Goal: Task Accomplishment & Management: Use online tool/utility

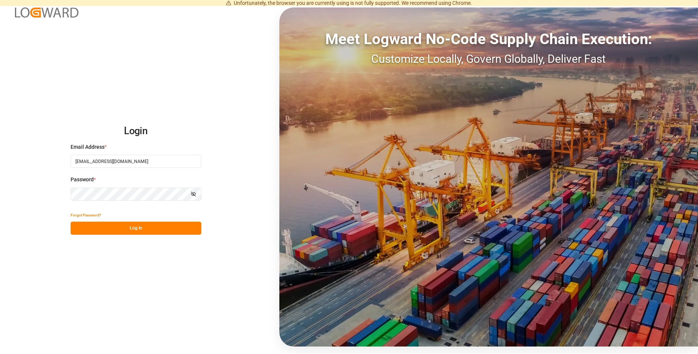
click at [132, 228] on button "Log In" at bounding box center [136, 227] width 131 height 13
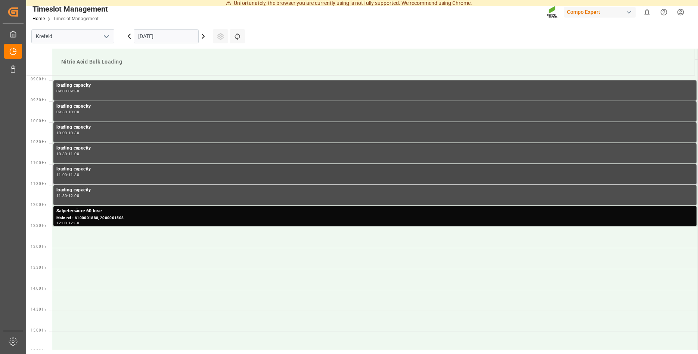
scroll to position [372, 0]
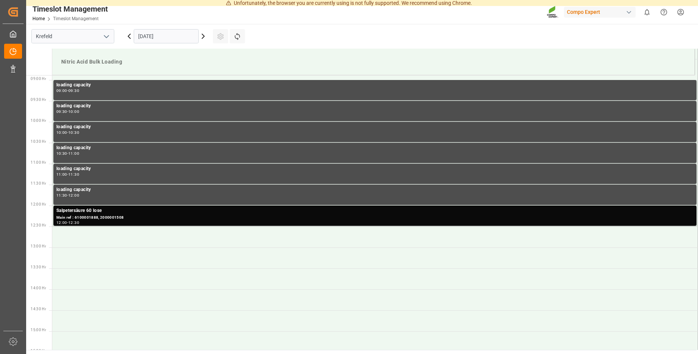
click at [204, 37] on icon at bounding box center [203, 36] width 2 height 4
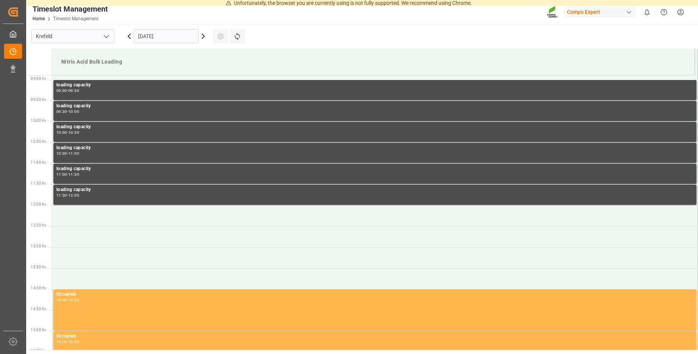
click at [153, 34] on input "[DATE]" at bounding box center [166, 36] width 65 height 14
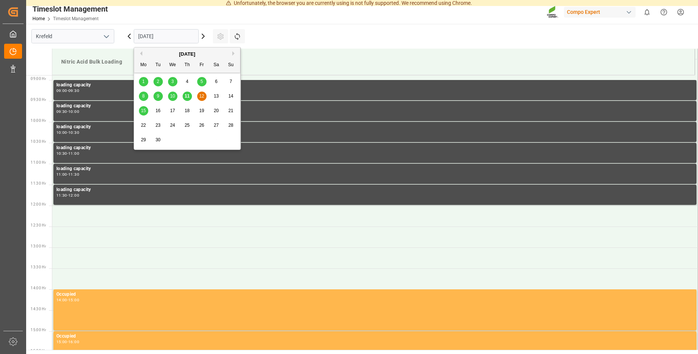
click at [146, 111] on div "15" at bounding box center [143, 110] width 9 height 9
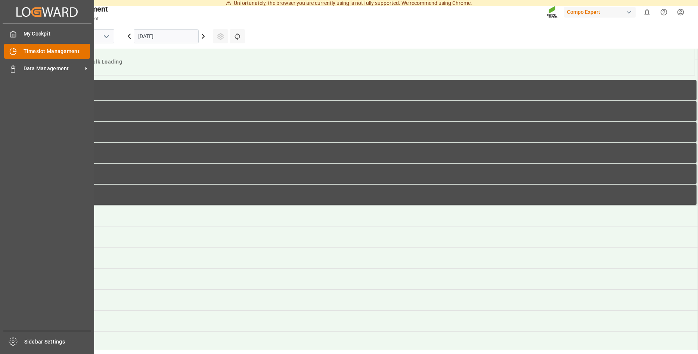
click at [65, 52] on span "Timeslot Management" at bounding box center [57, 51] width 67 height 8
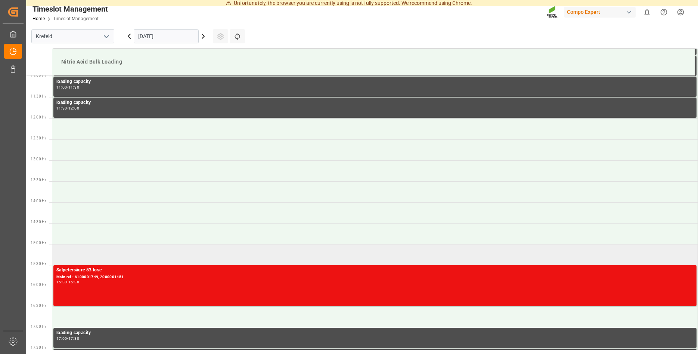
scroll to position [486, 0]
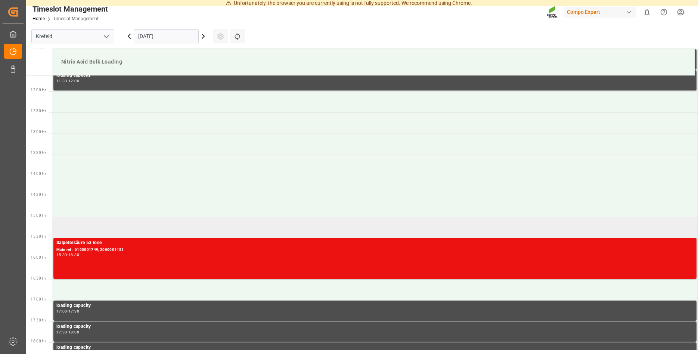
click at [68, 224] on td at bounding box center [375, 227] width 646 height 21
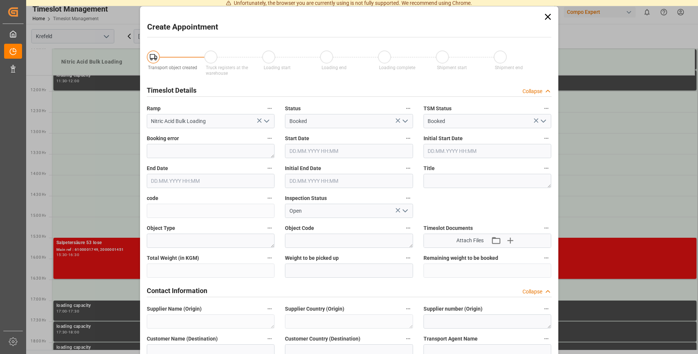
type input "[DATE] 15:00"
type input "[DATE] 15:30"
click at [547, 16] on icon at bounding box center [548, 17] width 10 height 10
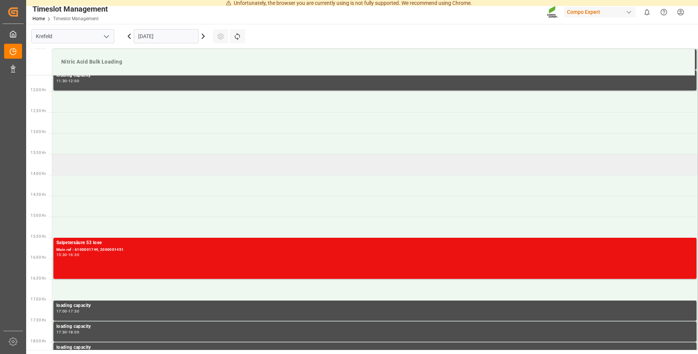
click at [72, 165] on td at bounding box center [375, 164] width 646 height 21
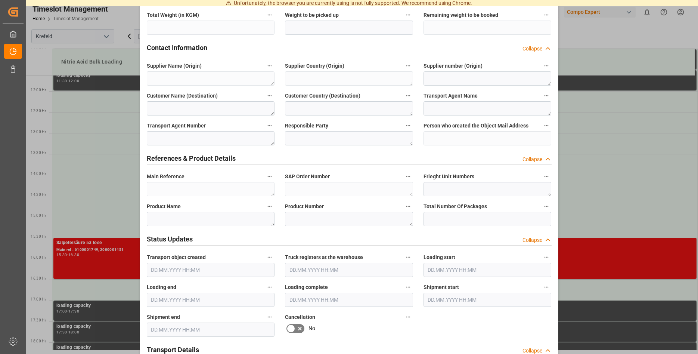
scroll to position [267, 0]
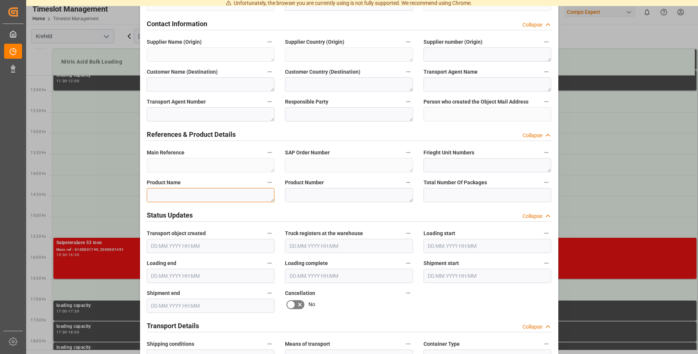
click at [174, 195] on textarea at bounding box center [211, 195] width 128 height 14
click at [315, 195] on textarea at bounding box center [349, 195] width 128 height 14
click at [221, 194] on textarea at bounding box center [211, 195] width 128 height 14
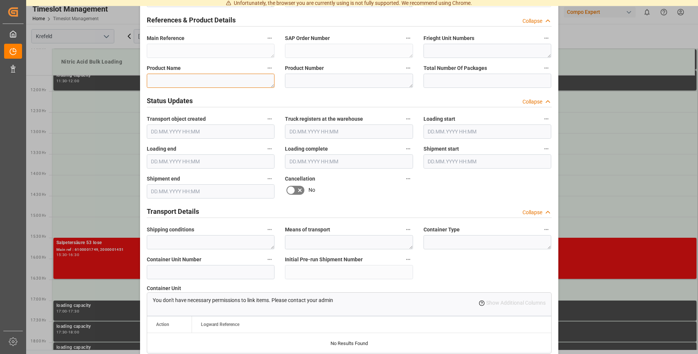
scroll to position [419, 0]
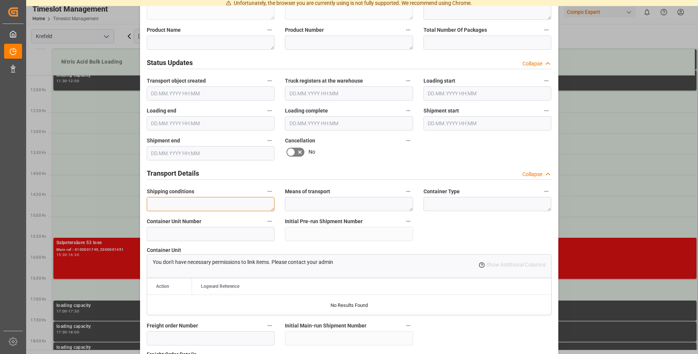
click at [186, 200] on textarea at bounding box center [211, 204] width 128 height 14
click at [177, 231] on input at bounding box center [211, 234] width 128 height 14
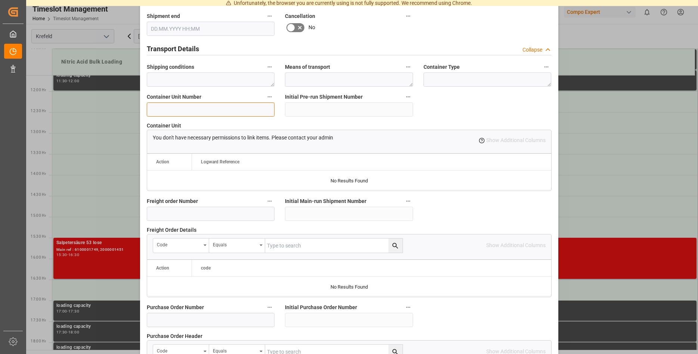
scroll to position [571, 0]
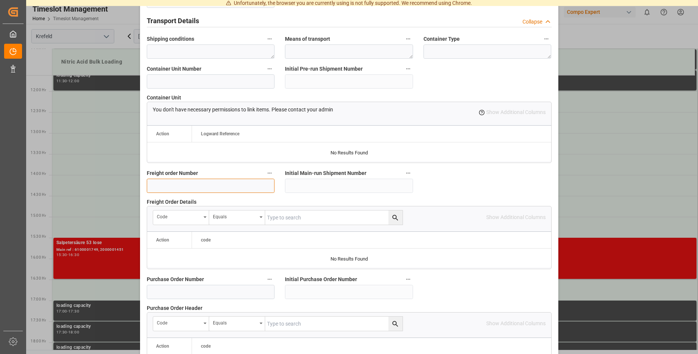
click at [186, 183] on input at bounding box center [211, 186] width 128 height 14
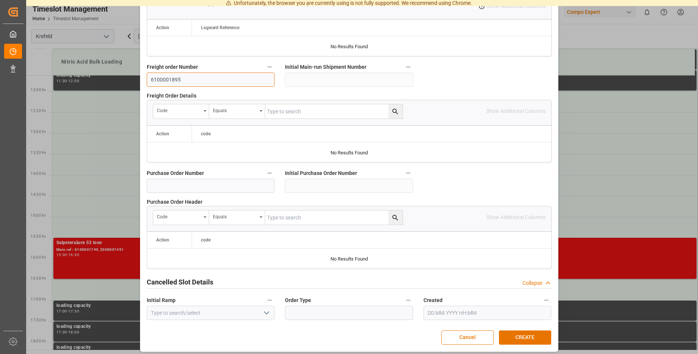
scroll to position [681, 0]
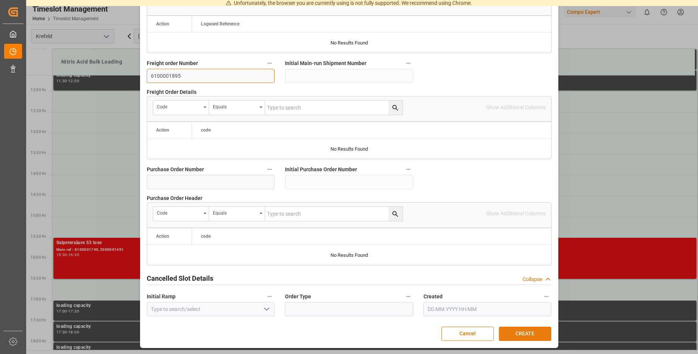
type input "6100001895"
click at [531, 334] on button "CREATE" at bounding box center [525, 333] width 52 height 14
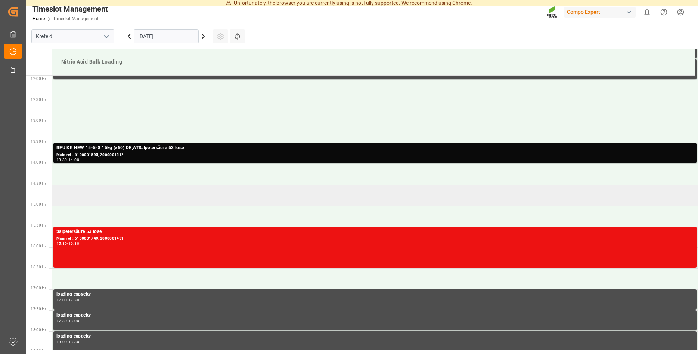
scroll to position [535, 0]
